Goal: Transaction & Acquisition: Purchase product/service

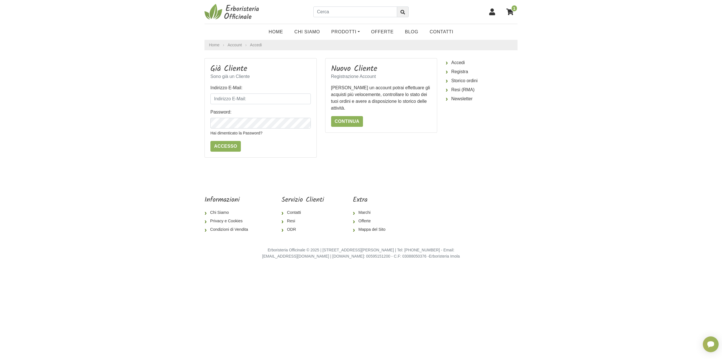
click at [515, 10] on span "1" at bounding box center [514, 8] width 6 height 7
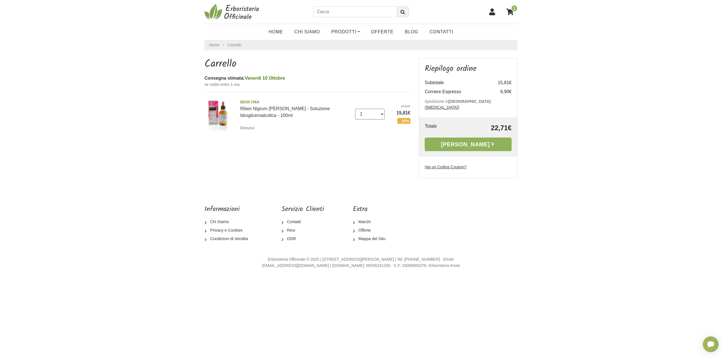
click at [380, 112] on select "0 (Rimuovi) 1 2 3 4 5 6 7 8 9 10 11 12 13 14 15 16 17 18 19 20" at bounding box center [370, 114] width 30 height 11
select select "2"
click at [355, 109] on select "0 (Rimuovi) 1 2 3 4 5 6 7 8 9 10 11 12 13 14 15 16 17 18 19 20" at bounding box center [370, 114] width 30 height 11
click at [443, 140] on link "Alla Cassa" at bounding box center [468, 144] width 87 height 14
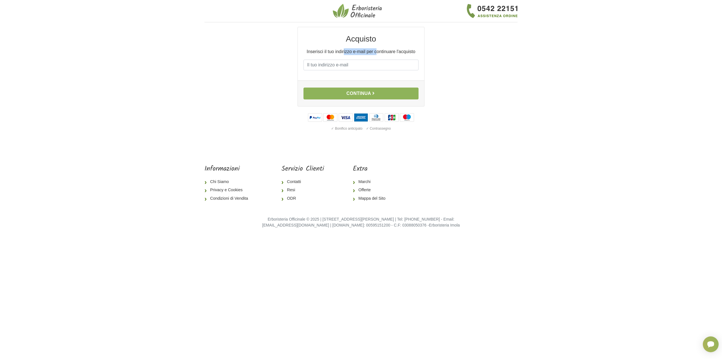
drag, startPoint x: 343, startPoint y: 49, endPoint x: 376, endPoint y: 48, distance: 33.0
click at [376, 48] on p "Inserisci il tuo indirizzo e-mail per continuare l'acquisto" at bounding box center [361, 51] width 115 height 7
click at [376, 48] on div "Acquisto Inserisci il tuo indirizzo e-mail per continuare l'acquisto E-mail Pas…" at bounding box center [361, 53] width 126 height 53
click at [357, 65] on input "E-mail" at bounding box center [361, 65] width 115 height 11
type input "[PERSON_NAME][EMAIL_ADDRESS][DOMAIN_NAME]"
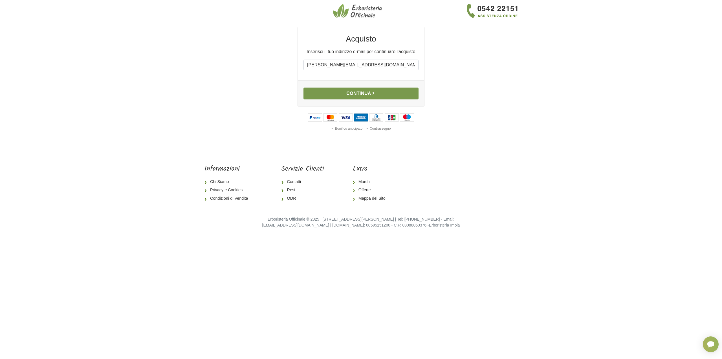
click at [388, 92] on button "Continua" at bounding box center [361, 93] width 115 height 12
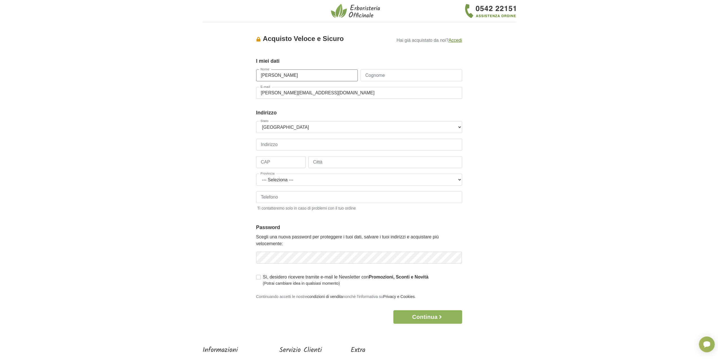
type input "[PERSON_NAME]"
type input "Pazienza"
click at [358, 137] on div "Stato --- [GEOGRAPHIC_DATA] --- [GEOGRAPHIC_DATA] [GEOGRAPHIC_DATA] [GEOGRAPHIC…" at bounding box center [359, 169] width 206 height 96
click at [358, 141] on input "Indirizzo" at bounding box center [359, 145] width 206 height 12
paste input "[STREET_ADDRESS]"
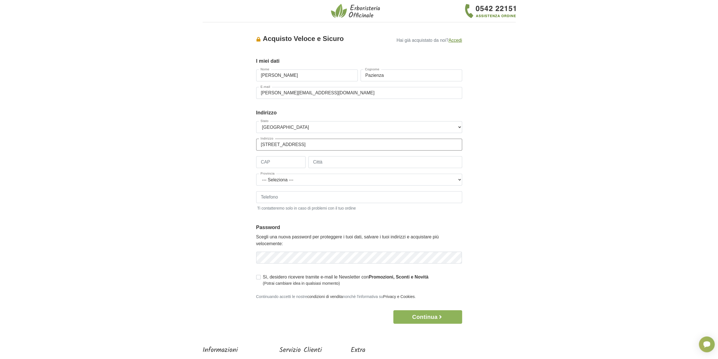
type input "[STREET_ADDRESS]"
click at [282, 161] on input "CAP" at bounding box center [280, 162] width 49 height 12
paste input "61037 Maro"
drag, startPoint x: 274, startPoint y: 162, endPoint x: 282, endPoint y: 161, distance: 7.4
click at [274, 162] on input "61037 Maro" at bounding box center [280, 162] width 49 height 12
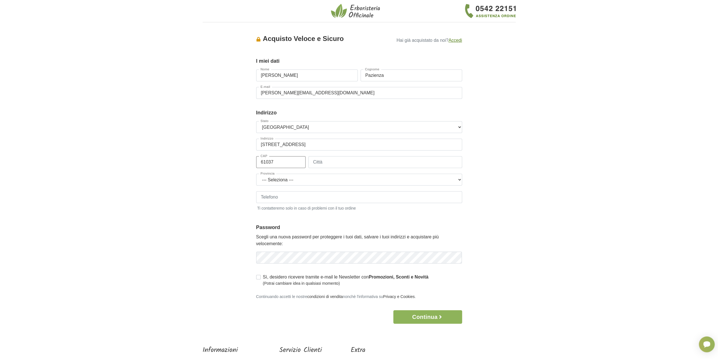
type input "61037"
click at [333, 161] on input "Città" at bounding box center [385, 162] width 154 height 12
type input "Marotta"
click at [307, 174] on select "--- Seleziona --- Agrigento Alessandria Ancona Aosta Arezzo Ascoli Piceno Asti …" at bounding box center [359, 180] width 206 height 12
click at [322, 179] on select "--- Seleziona --- Agrigento Alessandria Ancona Aosta Arezzo Ascoli Piceno Asti …" at bounding box center [359, 180] width 206 height 12
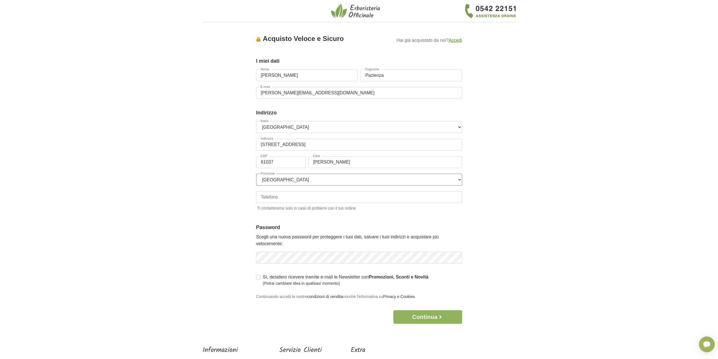
select select "3910"
click at [256, 174] on select "--- Seleziona --- Agrigento Alessandria Ancona Aosta Arezzo Ascoli Piceno Asti …" at bounding box center [359, 180] width 206 height 12
click at [317, 192] on input "Telefono" at bounding box center [359, 197] width 206 height 12
type input "+31629431856"
click at [511, 244] on div "Accesso × Accedi per completare il tuo acquisto più velocemente. E-mail federic…" at bounding box center [359, 175] width 322 height 297
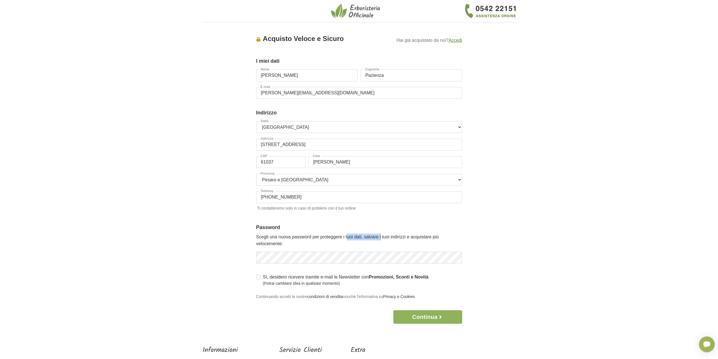
drag, startPoint x: 350, startPoint y: 237, endPoint x: 384, endPoint y: 238, distance: 34.1
click at [384, 238] on p "Scegli una nuova password per proteggere i tuoi dati, salvare i tuoi indirizzi …" at bounding box center [359, 240] width 206 height 14
drag, startPoint x: 423, startPoint y: 238, endPoint x: 389, endPoint y: 238, distance: 34.7
click at [389, 238] on p "Scegli una nuova password per proteggere i tuoi dati, salvare i tuoi indirizzi …" at bounding box center [359, 240] width 206 height 14
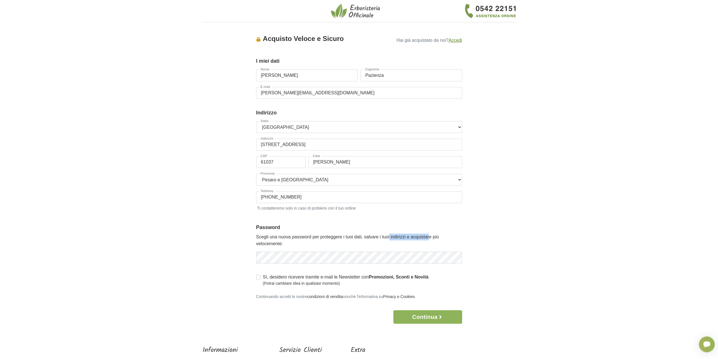
click at [389, 238] on p "Scegli una nuova password per proteggere i tuoi dati, salvare i tuoi indirizzi …" at bounding box center [359, 240] width 206 height 14
drag, startPoint x: 315, startPoint y: 78, endPoint x: 110, endPoint y: 62, distance: 205.7
click at [125, 63] on body "1 I Miei Dati 2 Indirizzo 3 Spedizione 4 Pagamento 5 Verifica ordine Accesso × …" at bounding box center [359, 209] width 718 height 418
type input "Alessandra"
type input "Russi"
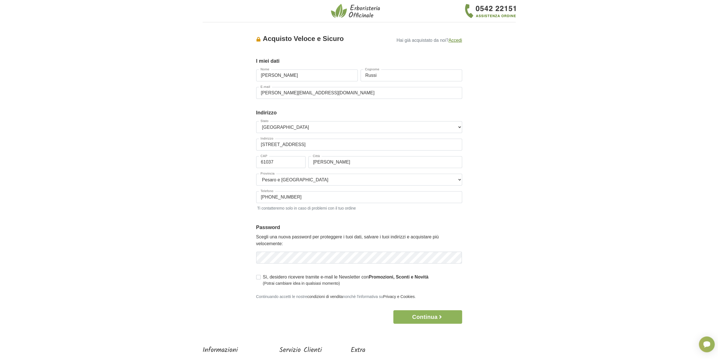
click at [591, 73] on body "1 I Miei Dati 2 Indirizzo 3 Spedizione 4 Pagamento 5 Verifica ordine Accesso × …" at bounding box center [359, 209] width 718 height 418
click at [434, 315] on button "Continua" at bounding box center [427, 317] width 69 height 14
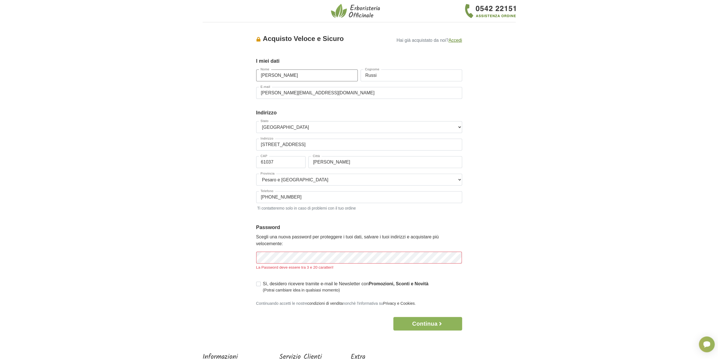
drag, startPoint x: 289, startPoint y: 73, endPoint x: 232, endPoint y: 66, distance: 57.5
click at [248, 67] on div "Accesso × Accedi per completare il tuo acquisto più velocemente. E-mail federic…" at bounding box center [359, 178] width 322 height 303
type input "Federico"
type input "Pazienza"
click at [302, 251] on fieldset "Password Scegli una nuova password per proteggere i tuoi dati, salvare i tuoi i…" at bounding box center [359, 249] width 206 height 52
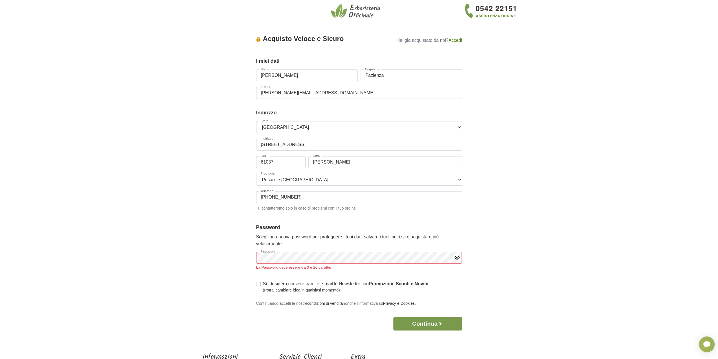
click at [433, 318] on button "Continua" at bounding box center [427, 324] width 69 height 14
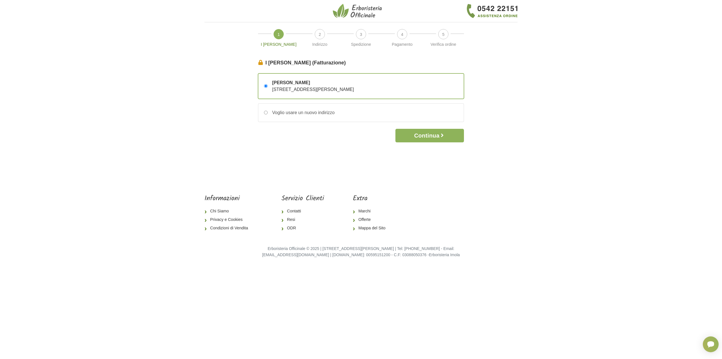
click at [419, 85] on div "Federico Pazienza Via Sardegna, 19 – 61037 Marotta, Pesaro e Urbino, Italia" at bounding box center [360, 86] width 205 height 25
click at [356, 111] on label "Voglio usare un nuovo indirizzo" at bounding box center [360, 113] width 205 height 18
click at [268, 111] on input "Voglio usare un nuovo indirizzo" at bounding box center [266, 113] width 4 height 4
radio input "true"
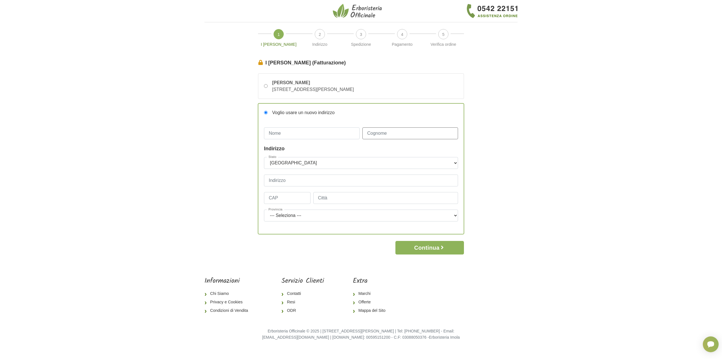
click at [385, 134] on input "Cognome" at bounding box center [411, 133] width 96 height 12
click at [326, 134] on input "Nome" at bounding box center [312, 133] width 96 height 12
type input "Esposto"
type input "Davide"
click at [326, 87] on span "Via Sardegna, 19 – 61037 Marotta, Pesaro e Urbino, Italia" at bounding box center [313, 89] width 82 height 5
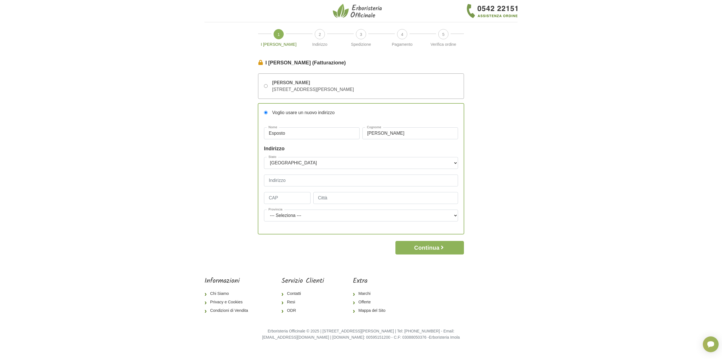
click at [268, 87] on input "Federico Pazienza Via Sardegna, 19 – 61037 Marotta, Pesaro e Urbino, Italia" at bounding box center [266, 86] width 4 height 4
radio input "true"
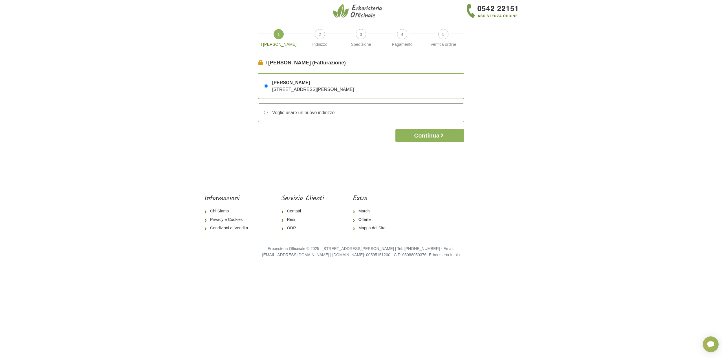
click at [302, 107] on label "Voglio usare un nuovo indirizzo" at bounding box center [360, 113] width 205 height 18
click at [268, 111] on input "Voglio usare un nuovo indirizzo" at bounding box center [266, 113] width 4 height 4
radio input "true"
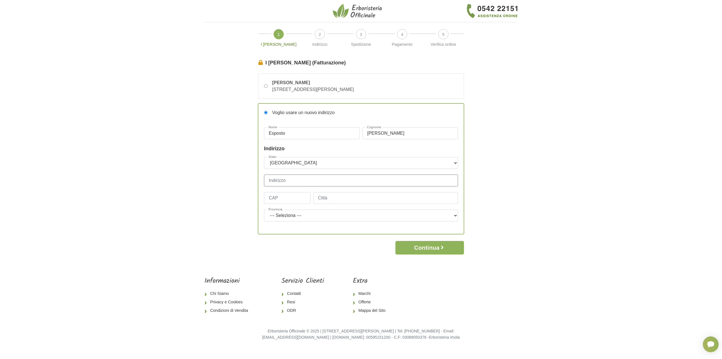
click at [286, 175] on input "Indirizzo" at bounding box center [361, 180] width 194 height 12
type input "Via Sardegna, 19"
click at [285, 201] on input "CAP" at bounding box center [287, 198] width 47 height 12
type input "61037"
click at [326, 198] on input "Città" at bounding box center [385, 198] width 145 height 12
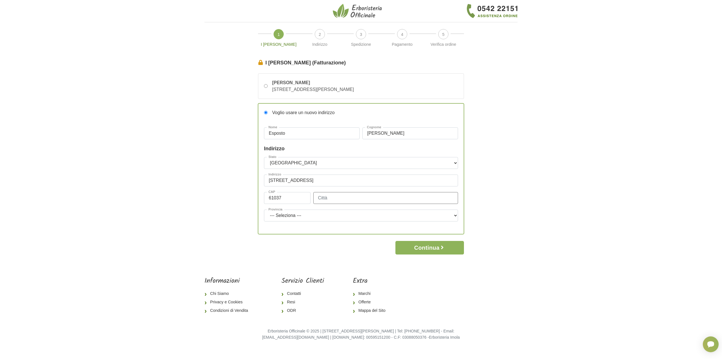
type input "Marotta"
click at [324, 215] on select "--- Seleziona --- Agrigento Alessandria Ancona Aosta Arezzo Ascoli Piceno Asti …" at bounding box center [361, 215] width 194 height 12
select select "3910"
click at [264, 209] on select "--- Seleziona --- Agrigento Alessandria Ancona Aosta Arezzo Ascoli Piceno Asti …" at bounding box center [361, 215] width 194 height 12
click at [552, 225] on body "1 I Miei Dati 2 Indirizzo 3 Spedizione 4 Pagamento 5 Verifica ordine I Miei Dat…" at bounding box center [361, 174] width 722 height 349
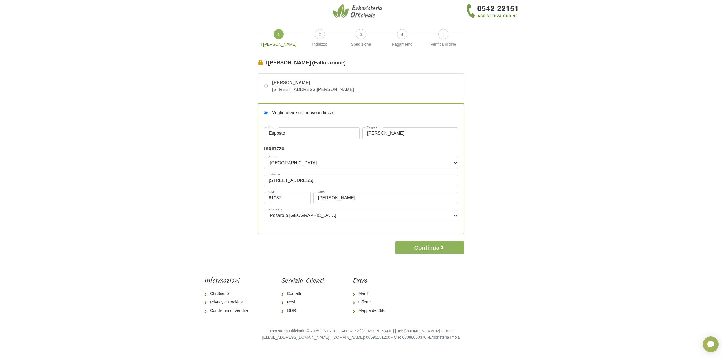
click at [555, 153] on body "1 I Miei Dati 2 Indirizzo 3 Spedizione 4 Pagamento 5 Verifica ordine I Miei Dat…" at bounding box center [361, 174] width 722 height 349
click at [409, 250] on button "Continua" at bounding box center [430, 248] width 69 height 14
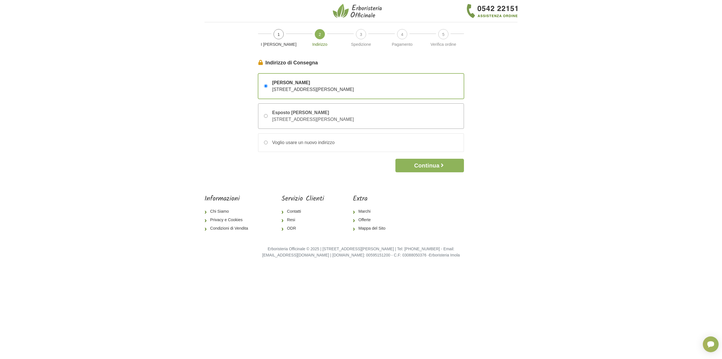
click at [315, 111] on span "Esposto Davide" at bounding box center [313, 112] width 82 height 7
click at [268, 114] on input "Esposto Davide Via Sardegna, 19 – 61037 Marotta, Pesaro e Urbino, Italia" at bounding box center [266, 116] width 4 height 4
radio input "true"
click at [433, 165] on button "Continua" at bounding box center [430, 166] width 69 height 14
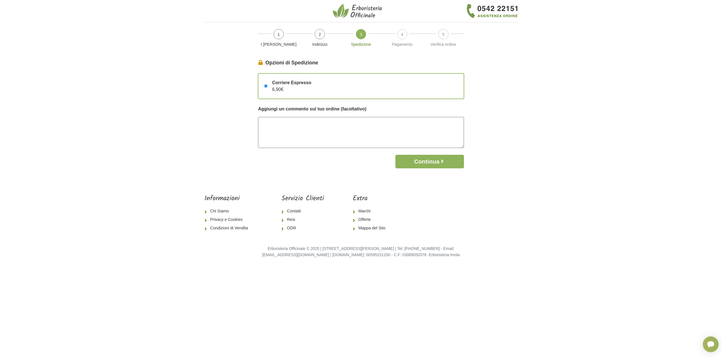
click at [314, 124] on textarea at bounding box center [361, 132] width 206 height 31
type textarea "Ordine per Federico a nome di Davide"
click at [407, 157] on button "Continua" at bounding box center [430, 162] width 69 height 14
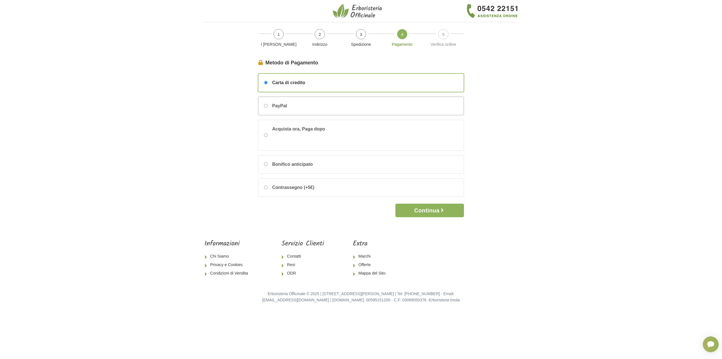
click at [322, 109] on div "PayPal" at bounding box center [360, 106] width 205 height 18
click at [268, 107] on input "PayPal" at bounding box center [266, 106] width 4 height 4
radio input "true"
click at [435, 204] on button "Continua" at bounding box center [430, 210] width 69 height 14
